Goal: Information Seeking & Learning: Find specific fact

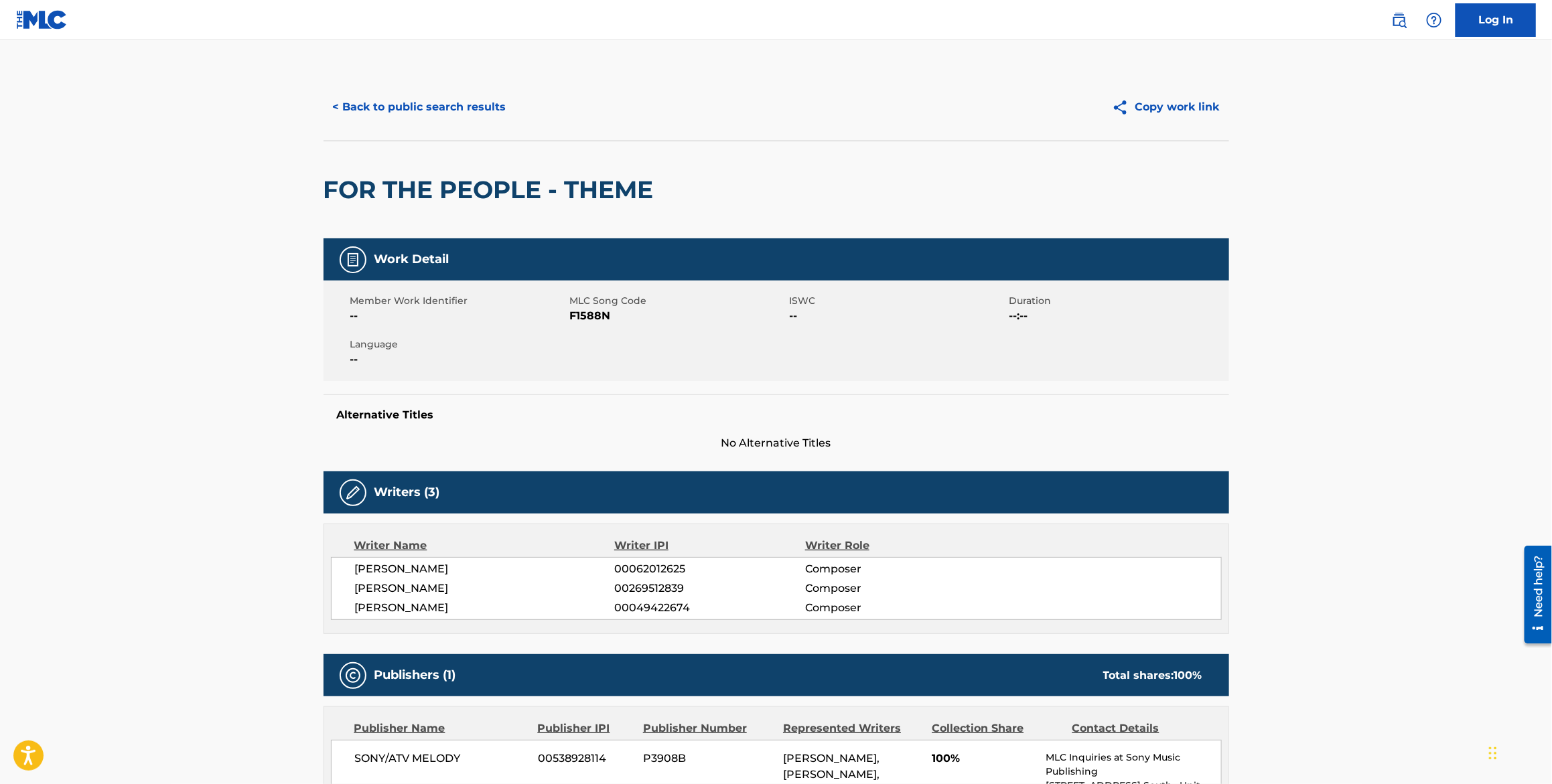
click at [472, 105] on button "< Back to public search results" at bounding box center [420, 107] width 192 height 34
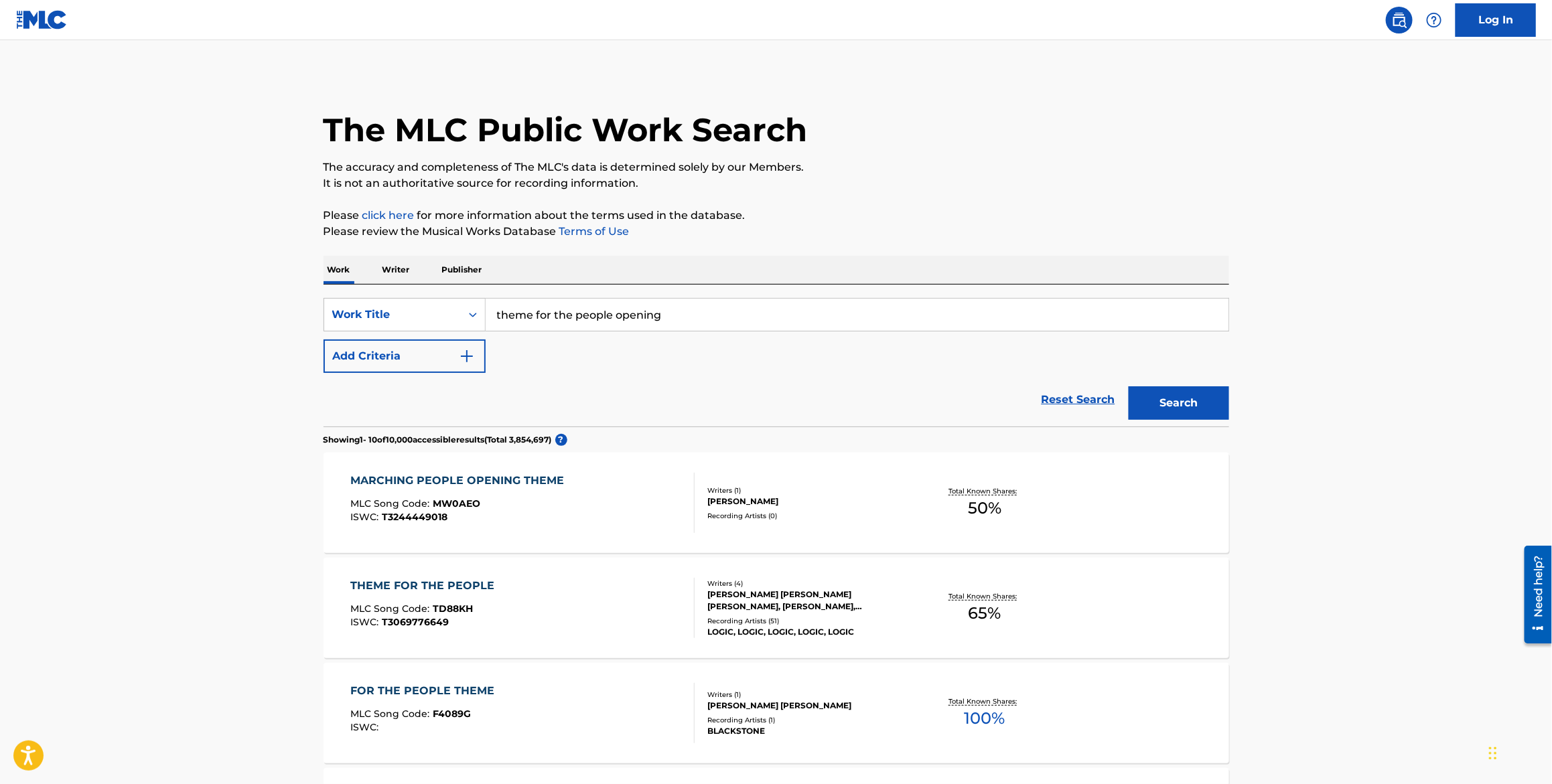
drag, startPoint x: 703, startPoint y: 316, endPoint x: 298, endPoint y: 316, distance: 405.0
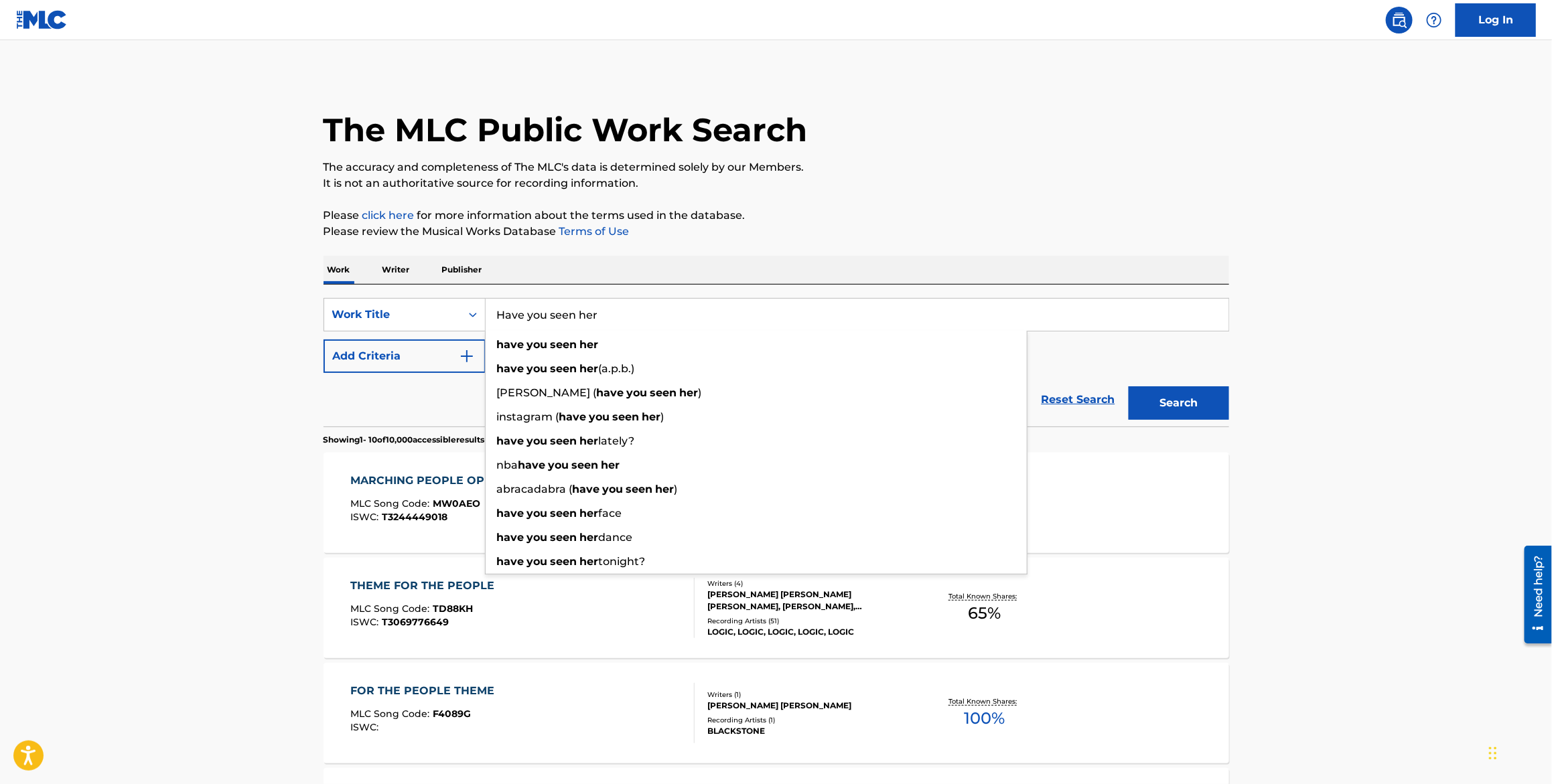
type input "Have you seen her"
click at [368, 354] on button "Add Criteria" at bounding box center [405, 357] width 162 height 34
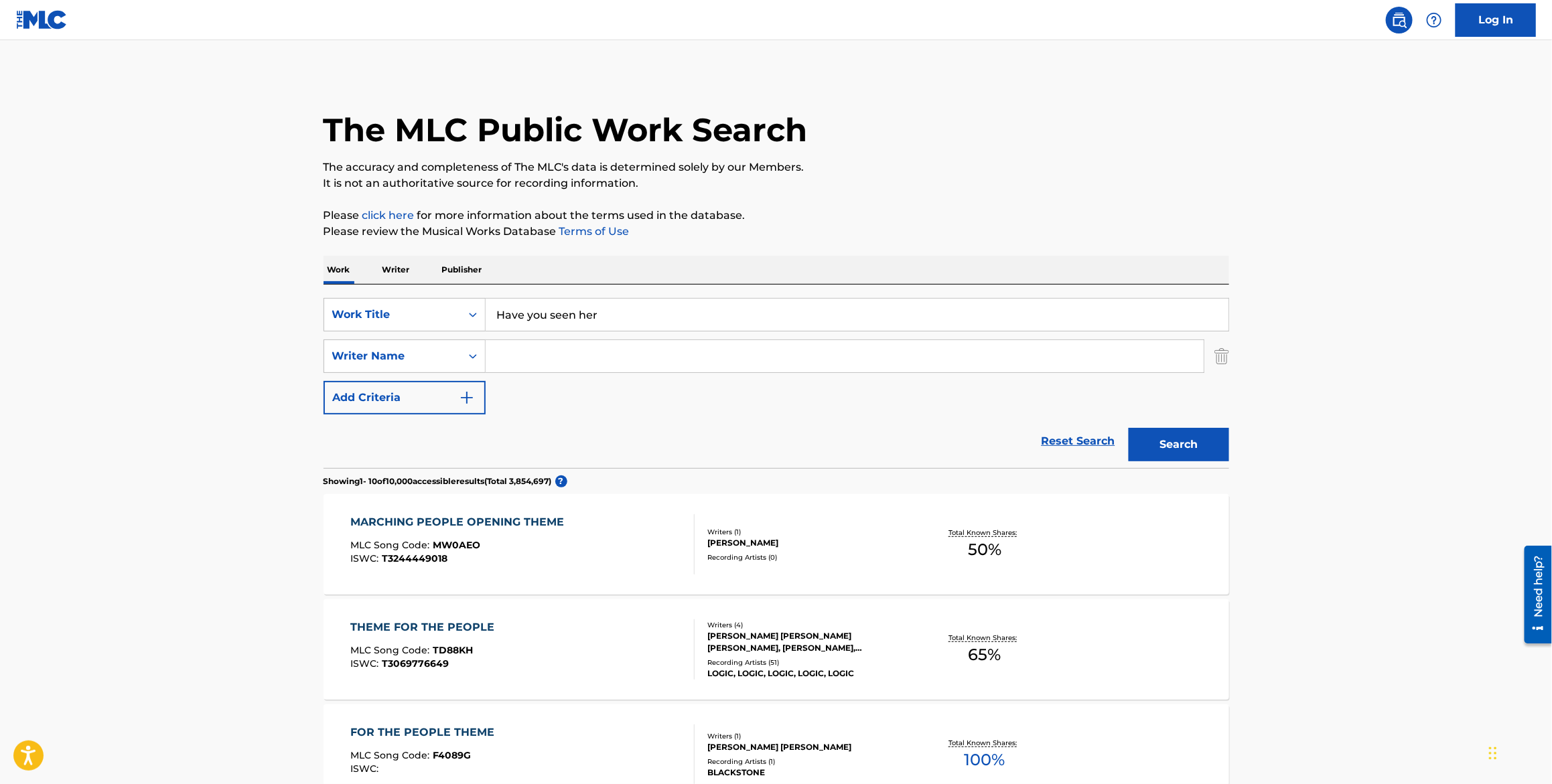
click at [545, 363] on input "Search Form" at bounding box center [844, 356] width 718 height 32
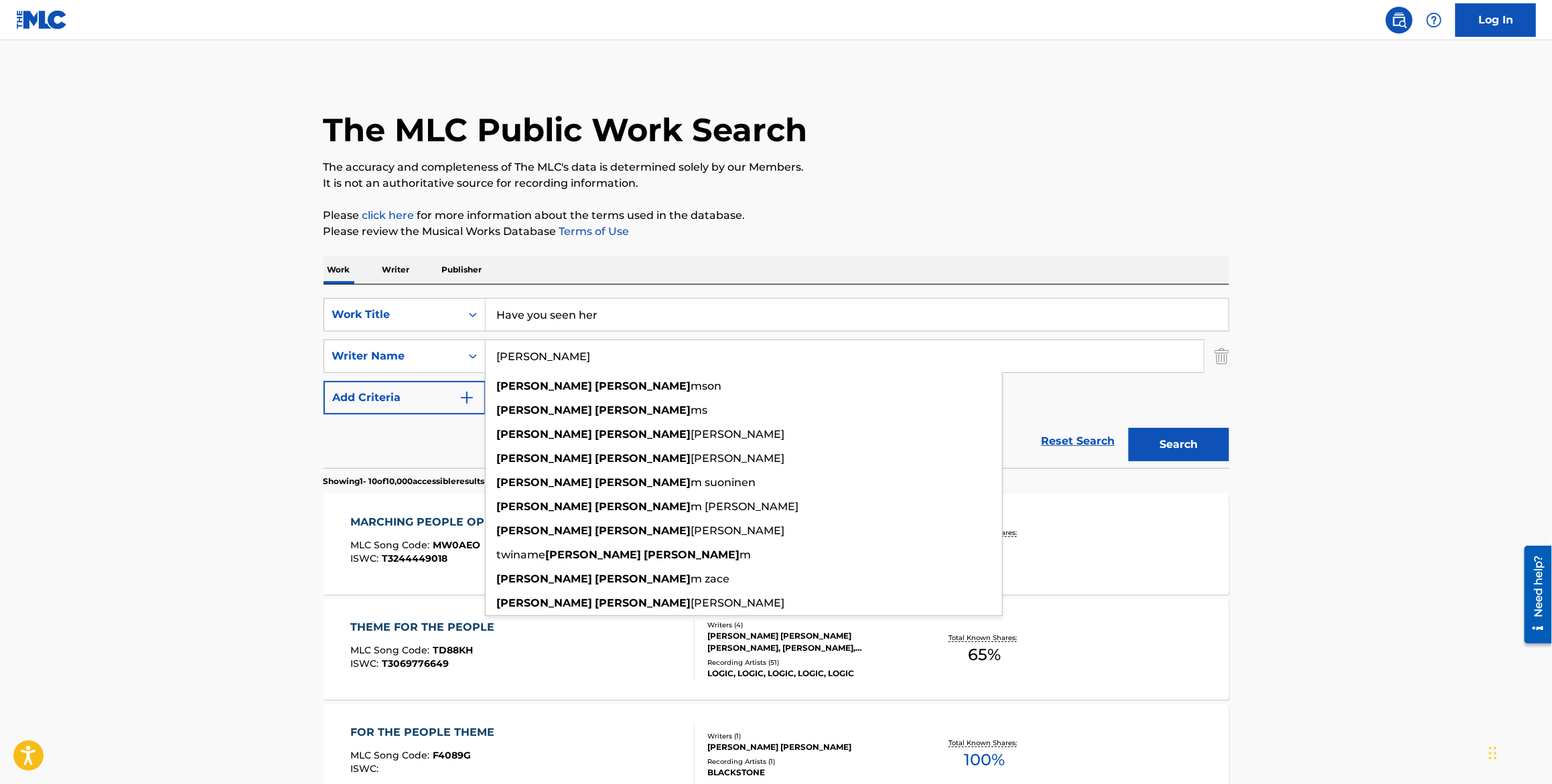
type input "[PERSON_NAME]"
click at [1128, 427] on button "Search" at bounding box center [1178, 444] width 101 height 34
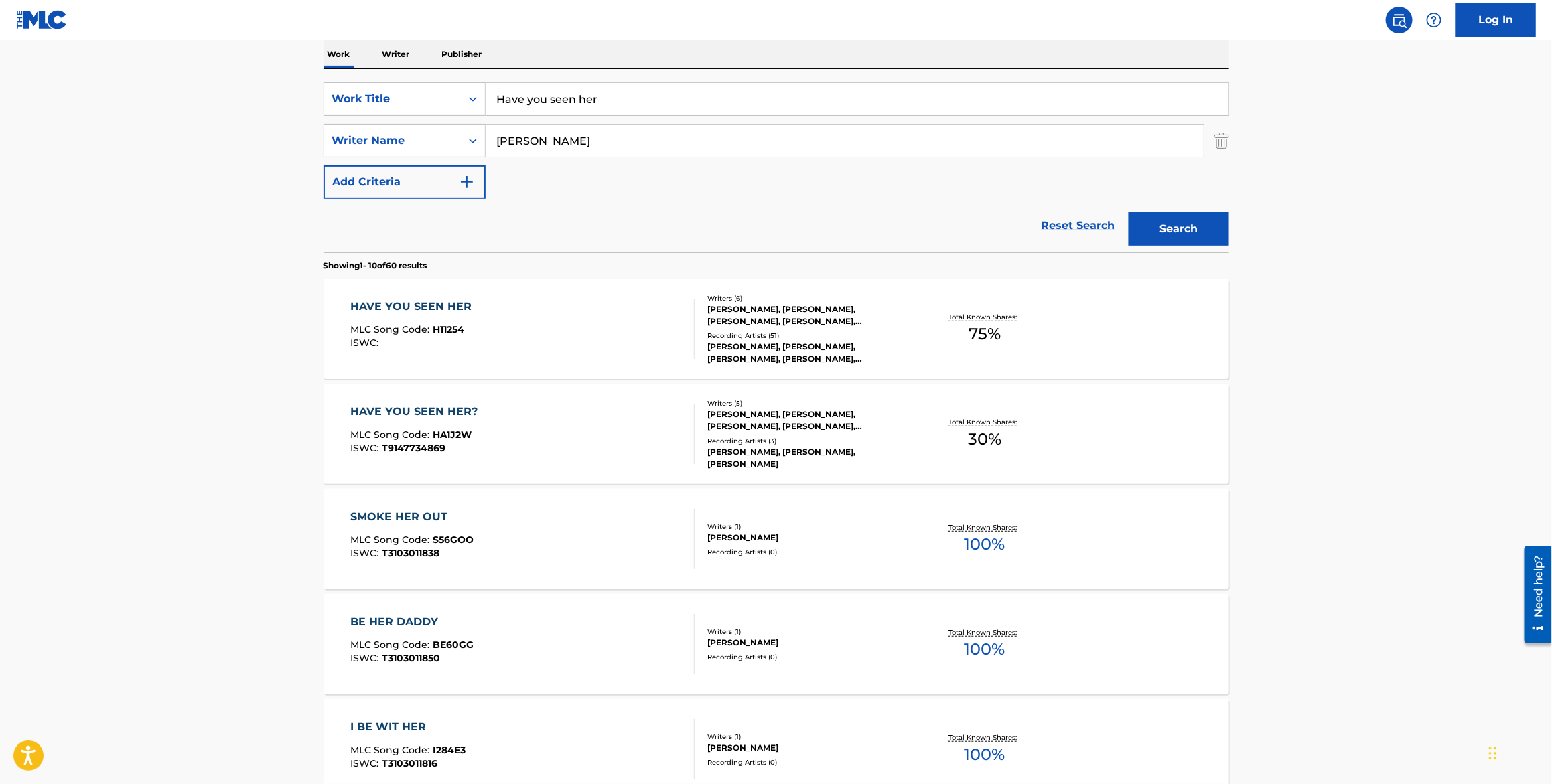
scroll to position [247, 0]
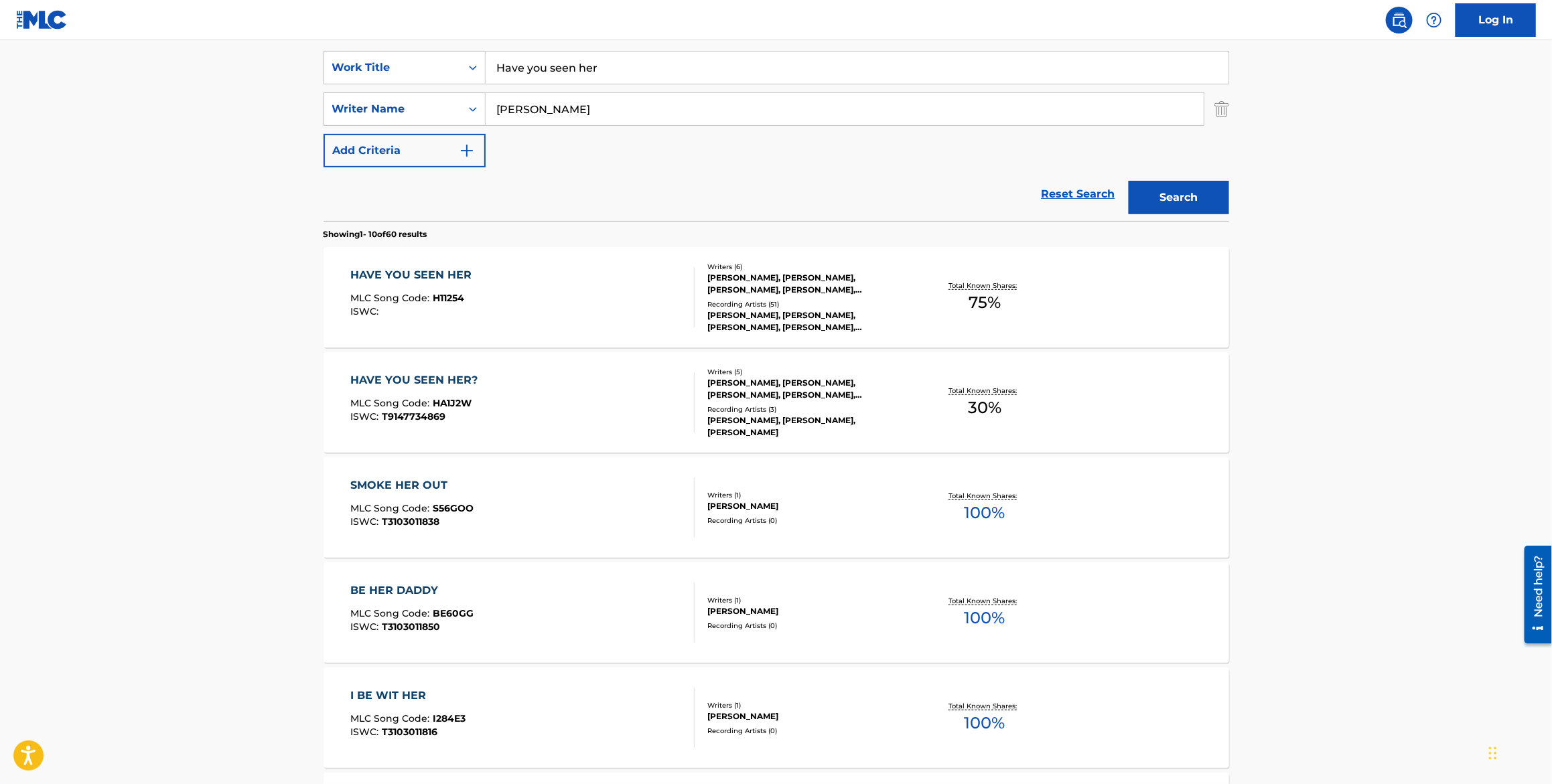
click at [415, 273] on div "HAVE YOU SEEN HER" at bounding box center [414, 275] width 128 height 16
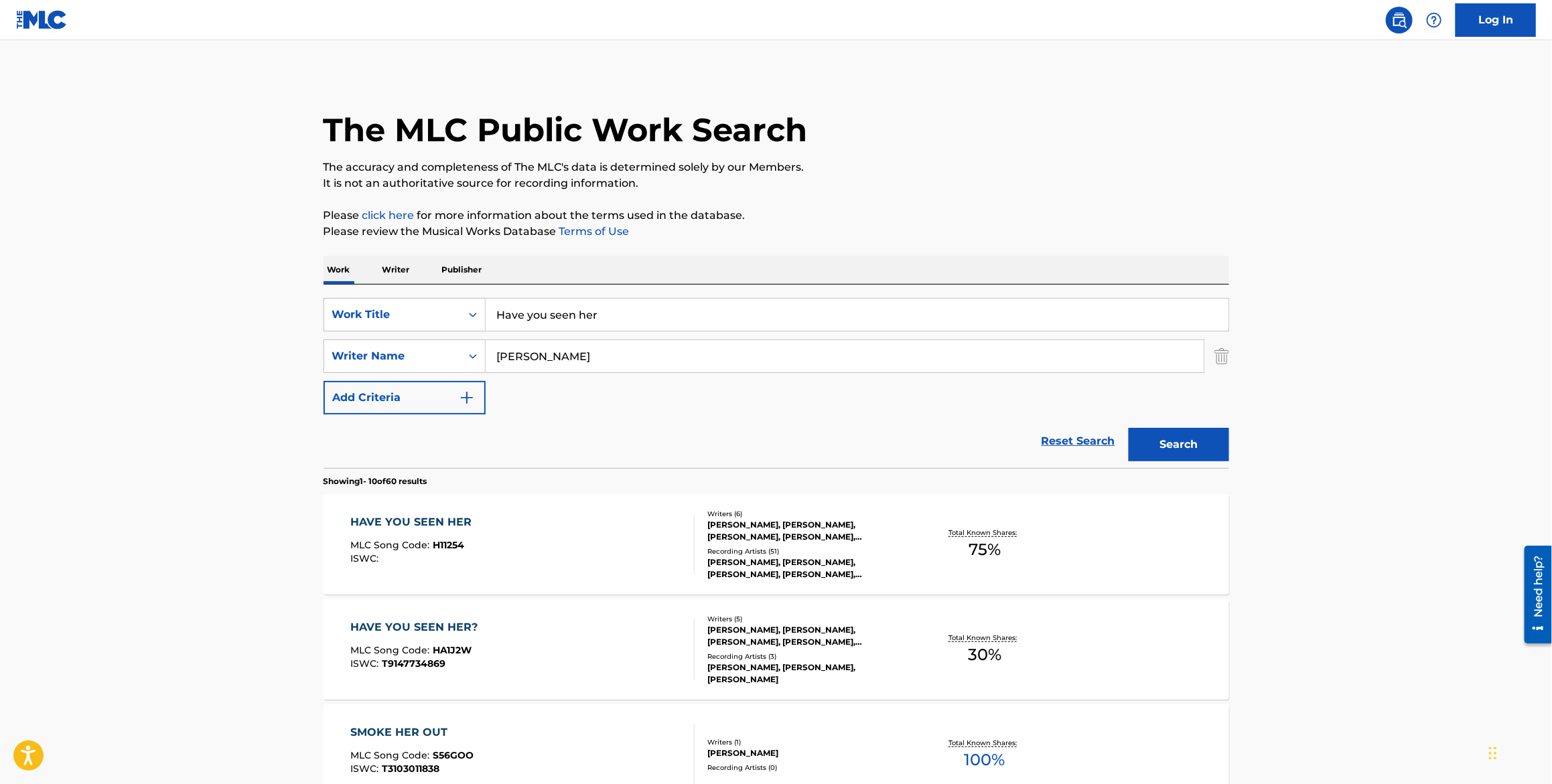
scroll to position [247, 0]
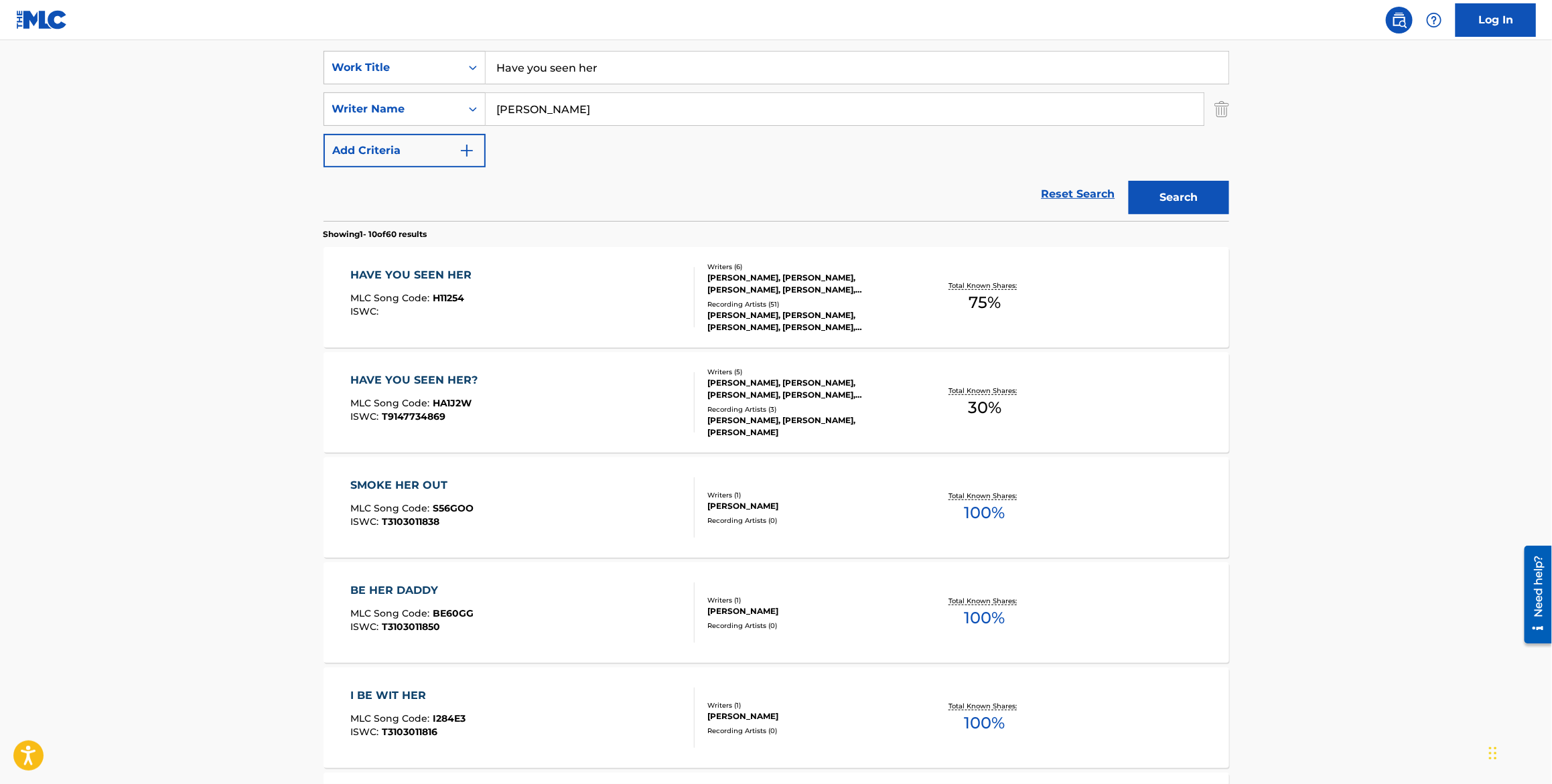
click at [436, 376] on div "HAVE YOU SEEN HER?" at bounding box center [417, 381] width 134 height 16
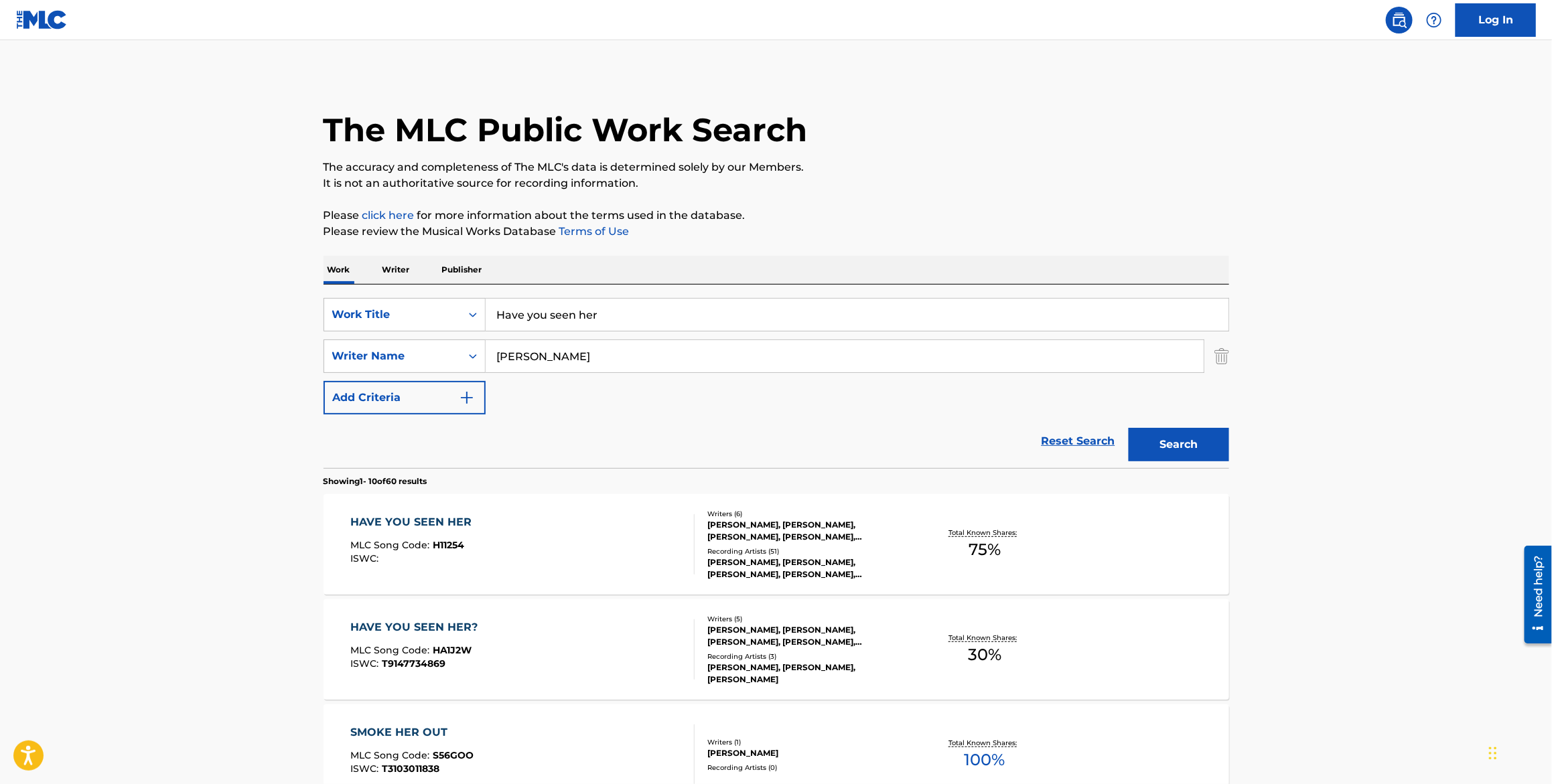
scroll to position [247, 0]
